Goal: Task Accomplishment & Management: Complete application form

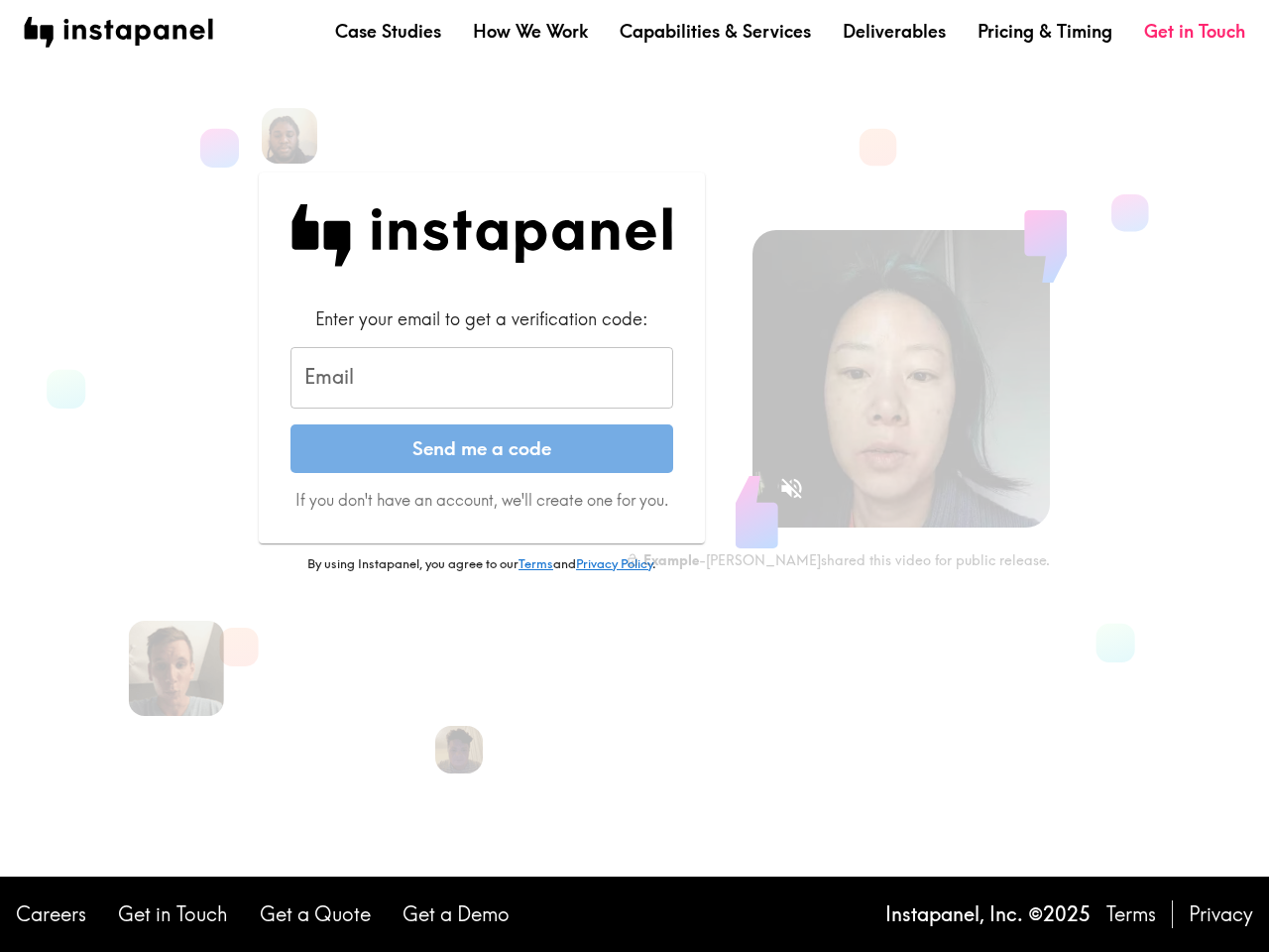
click at [635, 476] on form "Enter your email to get a verification code: Email Email Send me a code If you …" at bounding box center [481, 408] width 383 height 205
click at [289, 136] on img at bounding box center [289, 136] width 62 height 62
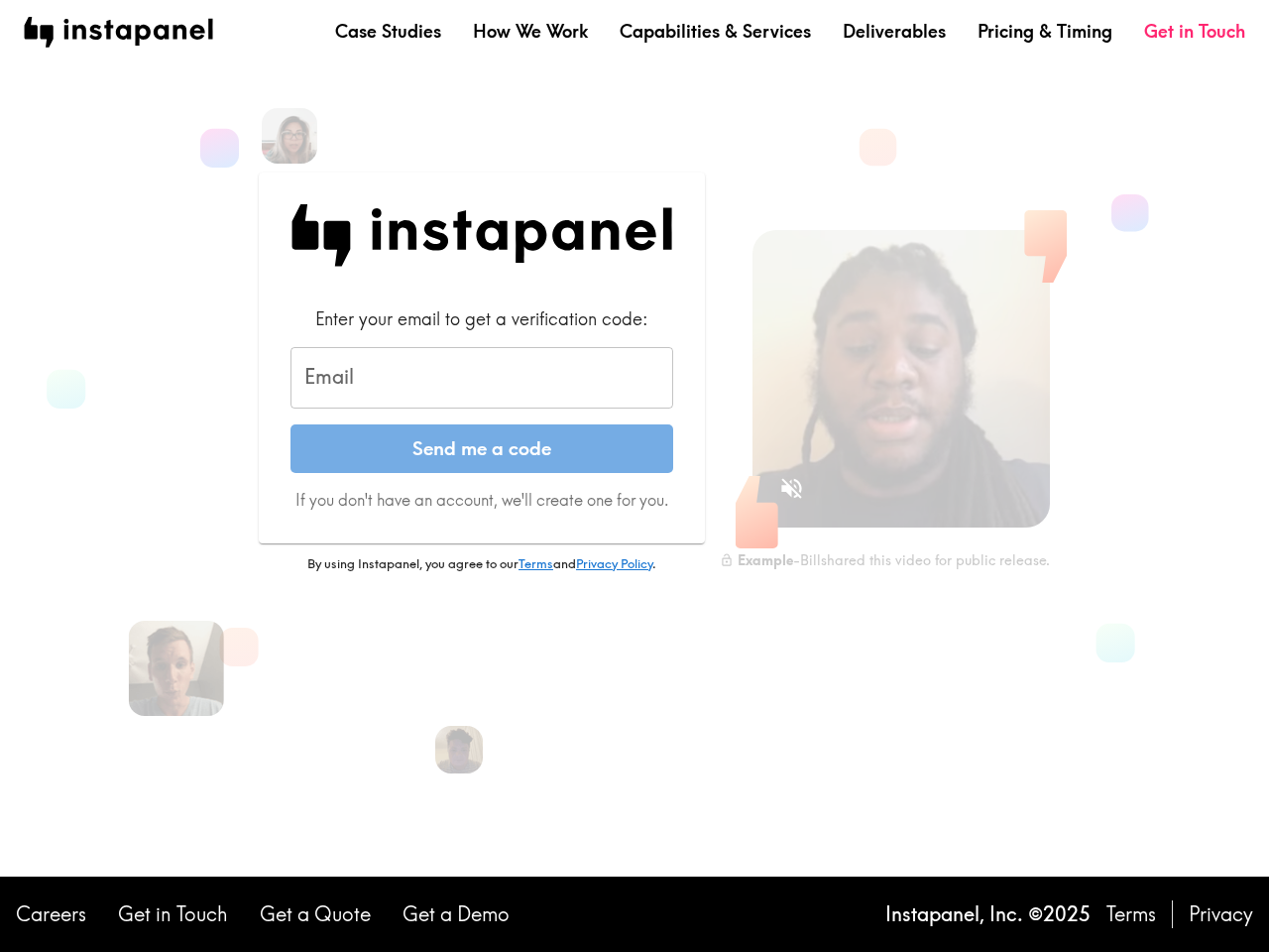
click at [482, 378] on input "Email" at bounding box center [481, 378] width 383 height 62
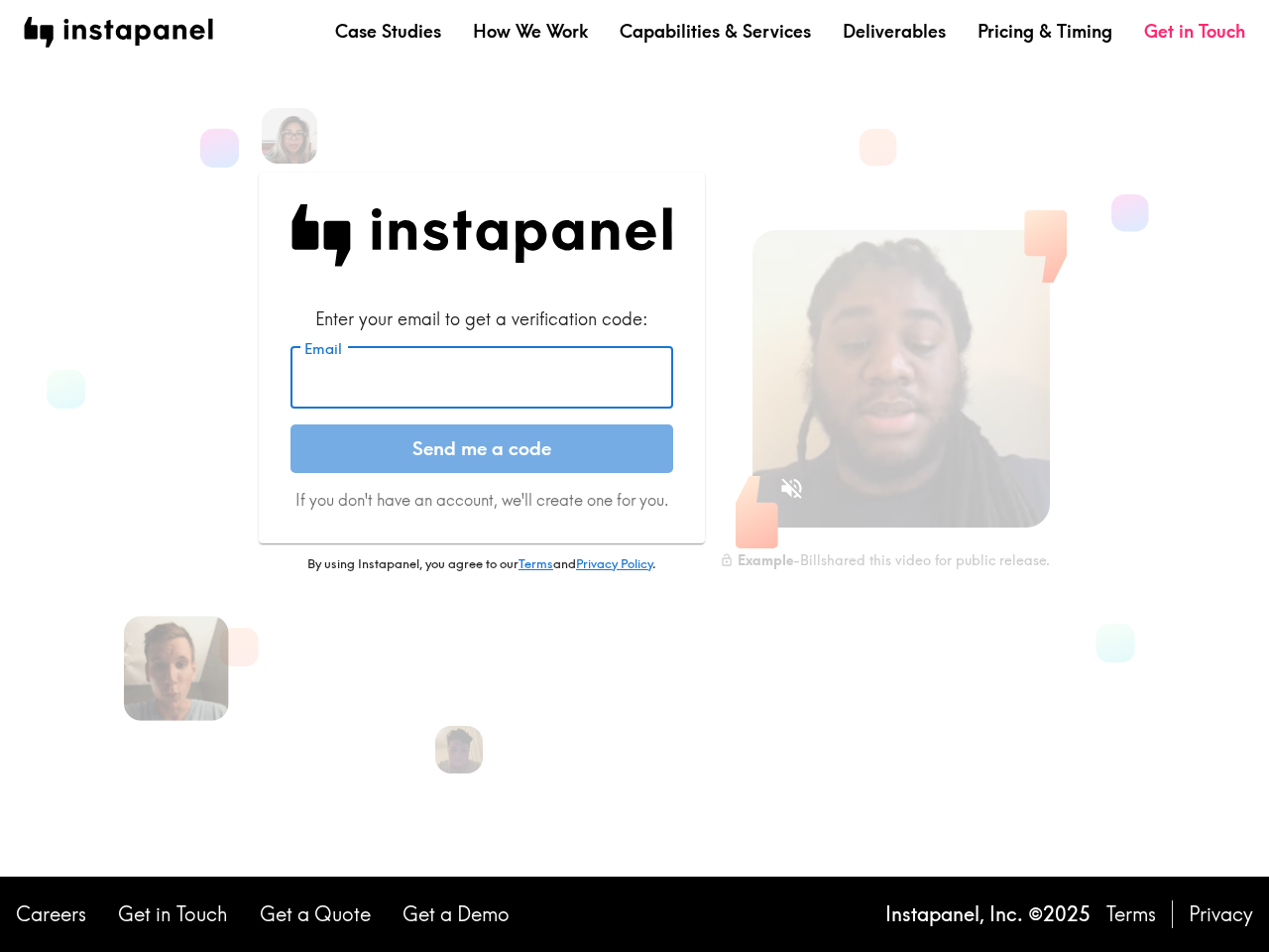
click at [177, 668] on img at bounding box center [177, 669] width 105 height 105
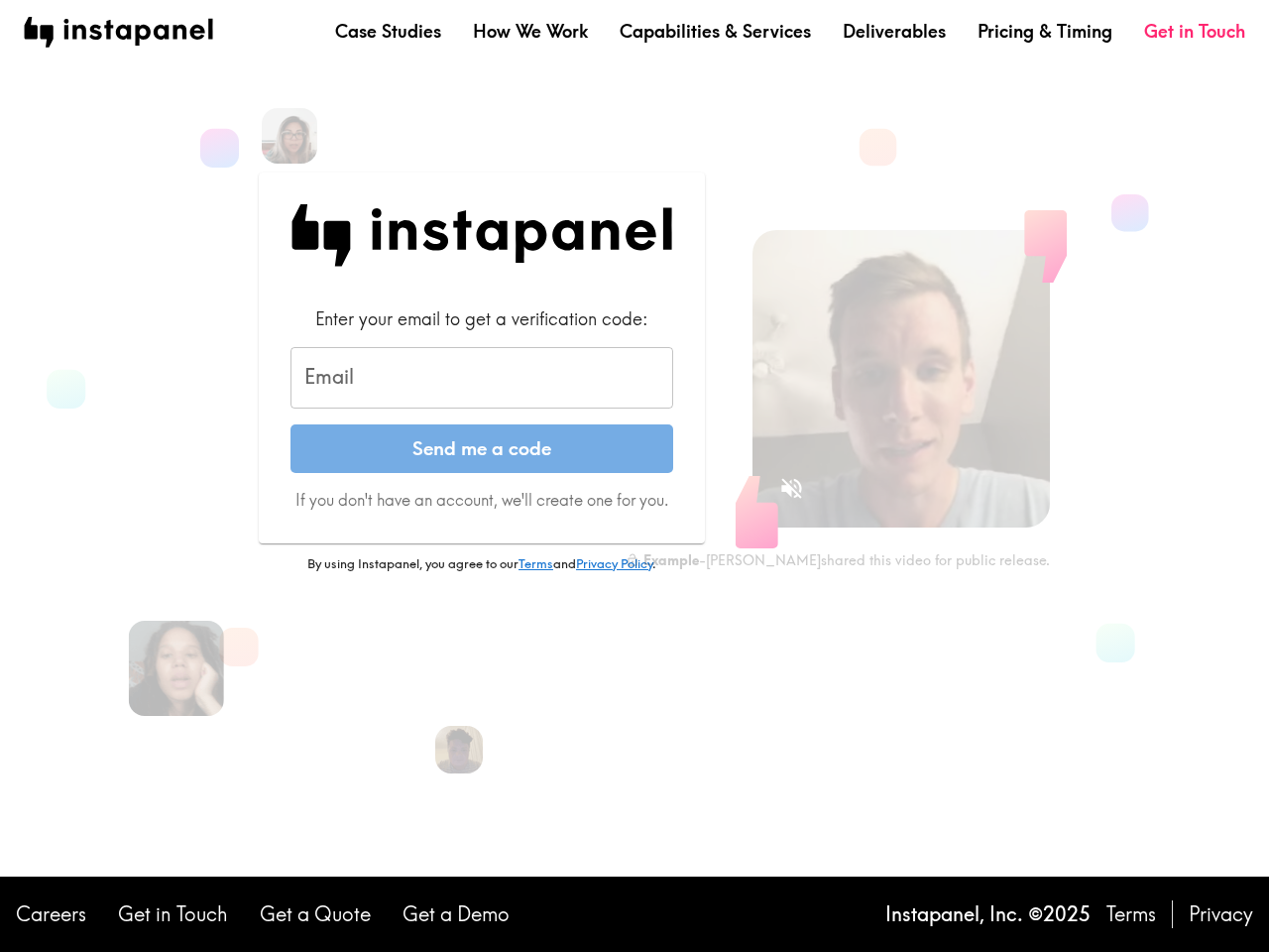
click at [791, 488] on icon "Sound is off" at bounding box center [791, 488] width 21 height 21
click at [901, 379] on video at bounding box center [900, 378] width 297 height 297
click at [459, 749] on img at bounding box center [459, 749] width 53 height 53
